Goal: Communication & Community: Share content

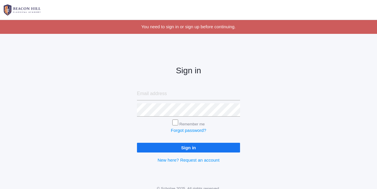
click at [77, 100] on div "Sign in Remember me Forgot password? Sign in New here? Request an account" at bounding box center [188, 109] width 377 height 137
click at [147, 93] on input "email" at bounding box center [188, 93] width 103 height 13
type input "courtney@beaconhillclassical.org"
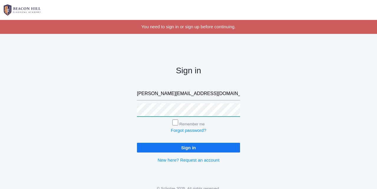
click at [189, 146] on input "Sign in" at bounding box center [188, 148] width 103 height 10
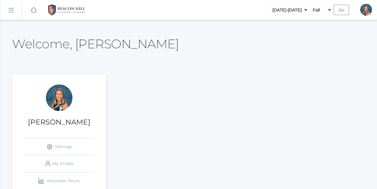
click at [11, 9] on rect at bounding box center [10, 10] width 9 height 9
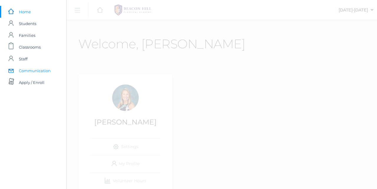
click at [33, 69] on span "Communication" at bounding box center [35, 71] width 32 height 12
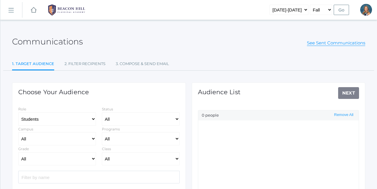
select select "Enrolled"
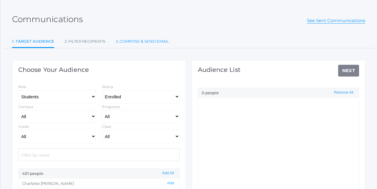
scroll to position [25, 0]
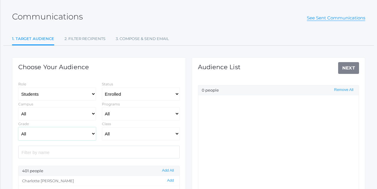
select select "2"
click at [126, 135] on select "All 01LA - First Grade [PERSON_NAME] 01LA - First Grade [PERSON_NAME] 02LA - Se…" at bounding box center [141, 133] width 78 height 13
select select "1970"
click at [164, 170] on button "Add All" at bounding box center [167, 170] width 15 height 5
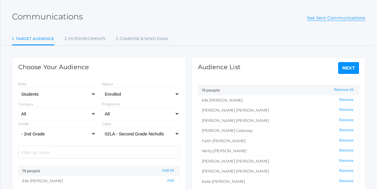
click at [347, 68] on link "Next" at bounding box center [348, 68] width 21 height 12
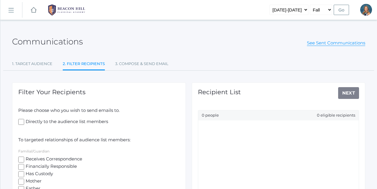
click at [21, 161] on input "Receives Correspondence" at bounding box center [21, 160] width 6 height 6
checkbox input "true"
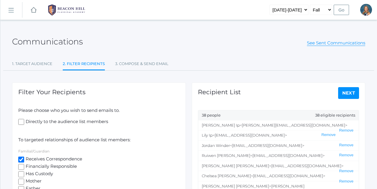
click at [343, 95] on link "Next" at bounding box center [348, 93] width 21 height 12
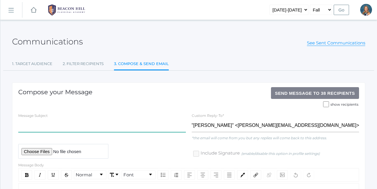
click at [39, 122] on input "text" at bounding box center [102, 125] width 168 height 13
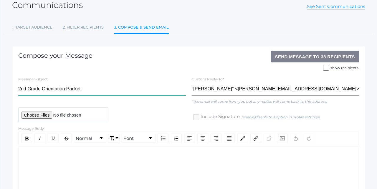
scroll to position [64, 0]
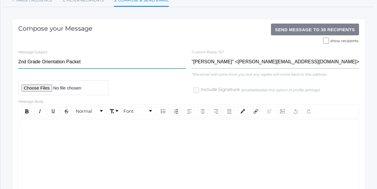
type input "2nd Grade Orientation Packet"
click at [40, 130] on div "rdw-editor" at bounding box center [188, 129] width 331 height 7
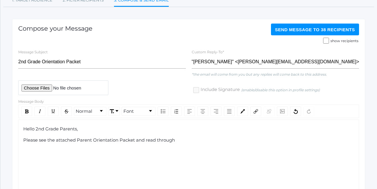
click at [146, 139] on span "Please see the attached Parent Orientation Packet and read through" at bounding box center [99, 140] width 152 height 6
click at [175, 139] on div "Please see the attached Parent Orientation Packet to read through" at bounding box center [188, 140] width 331 height 7
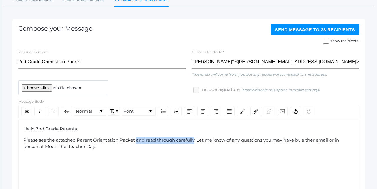
drag, startPoint x: 195, startPoint y: 140, endPoint x: 136, endPoint y: 138, distance: 58.1
click at [136, 138] on span "Please see the attached Parent Orientation Packet and read through carefully. L…" at bounding box center [181, 143] width 317 height 12
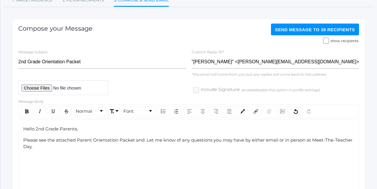
click at [147, 140] on span "Please see the attached Parent Orientation Packet and. Let me know of any quest…" at bounding box center [188, 143] width 331 height 12
click at [147, 139] on span "Please see the attached Parent Orientation Packet and Let me know of any questi…" at bounding box center [188, 143] width 330 height 12
click at [179, 139] on span "Please see the attached Parent Orientation Packet and let me know of any questi…" at bounding box center [187, 143] width 328 height 12
drag, startPoint x: 231, startPoint y: 138, endPoint x: 347, endPoint y: 152, distance: 116.6
click at [263, 148] on div "Hello 2nd Grade Parents, Please see the attached Parent Orientation Packet and …" at bounding box center [188, 160] width 341 height 81
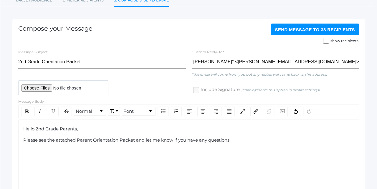
click at [263, 148] on div "Hello 2nd Grade Parents, Please see the attached Parent Orientation Packet and …" at bounding box center [188, 160] width 341 height 81
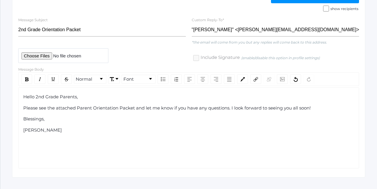
scroll to position [64, 0]
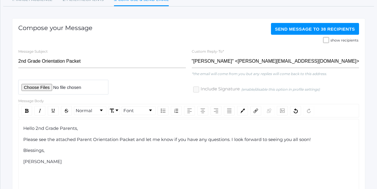
click at [37, 86] on input "file" at bounding box center [63, 87] width 90 height 14
type input "C:\fakepath\Parent Orientation 2025:2026.pdf"
click at [300, 30] on span "Send Message to 38 recipients" at bounding box center [315, 29] width 80 height 5
